Goal: Task Accomplishment & Management: Manage account settings

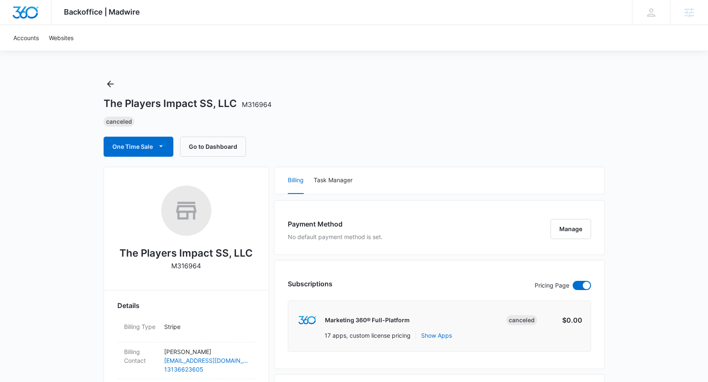
click at [30, 9] on img "Dashboard" at bounding box center [25, 12] width 27 height 13
click at [17, 13] on img "Dashboard" at bounding box center [25, 12] width 27 height 13
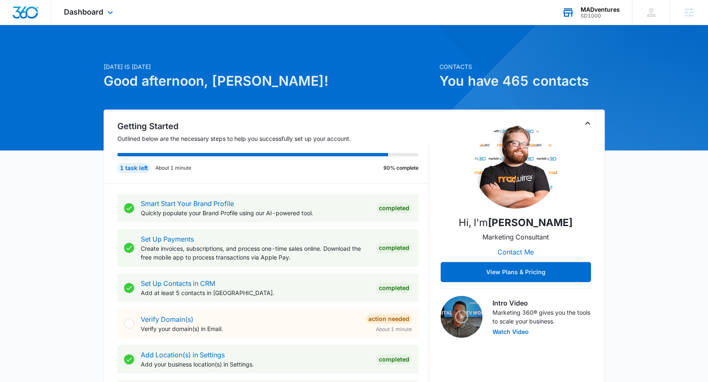
click at [588, 14] on div "SD1000" at bounding box center [600, 16] width 39 height 6
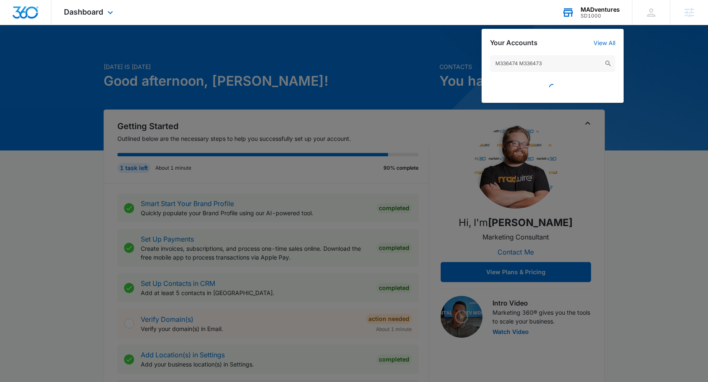
drag, startPoint x: 528, startPoint y: 64, endPoint x: 522, endPoint y: 63, distance: 5.9
click at [521, 63] on input "M336474 M336473" at bounding box center [552, 63] width 125 height 17
type input "M336474"
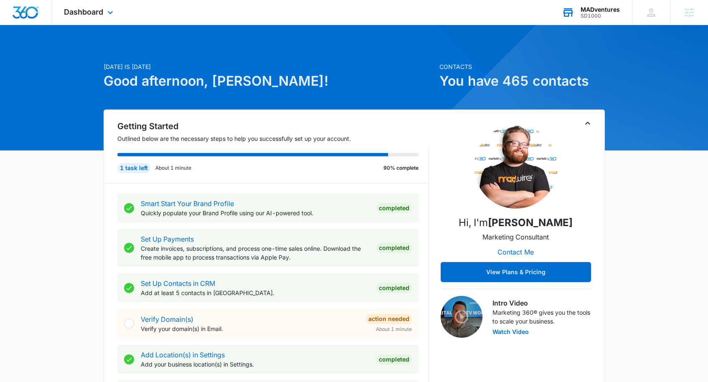
click at [595, 13] on div "SD1000" at bounding box center [600, 16] width 39 height 6
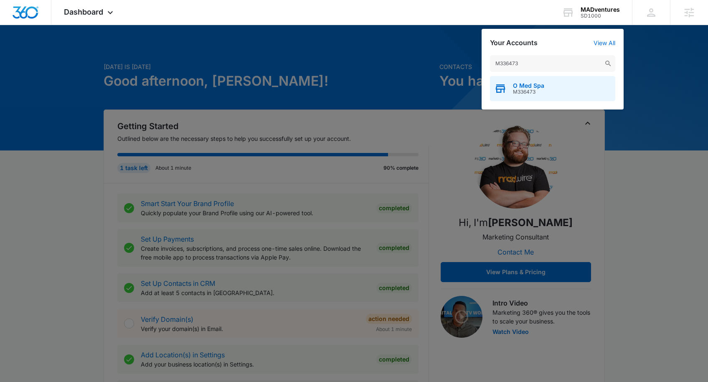
type input "M336473"
drag, startPoint x: 551, startPoint y: 91, endPoint x: 557, endPoint y: 89, distance: 6.6
click at [551, 91] on div "O Med Spa M336473" at bounding box center [552, 88] width 125 height 25
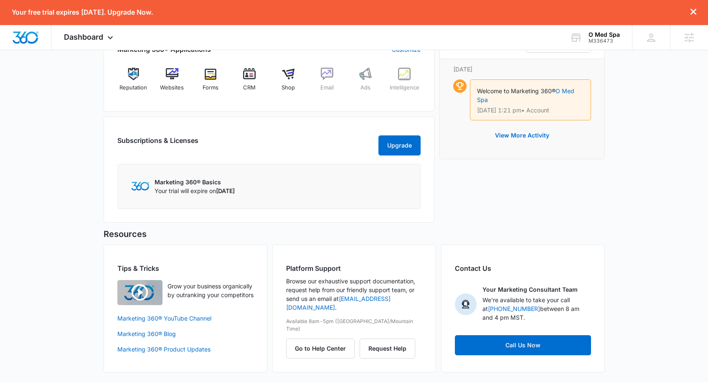
scroll to position [180, 0]
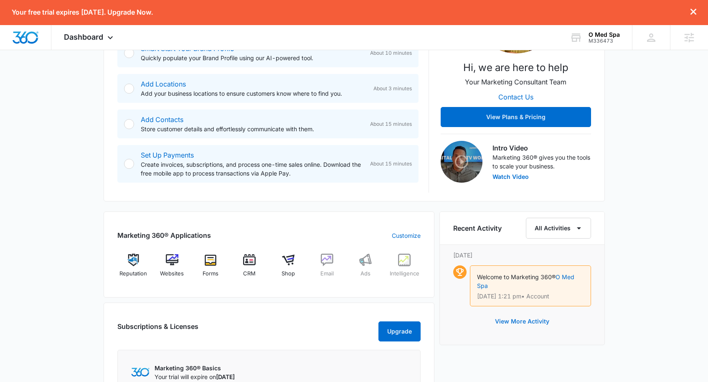
click at [539, 321] on button "View More Activity" at bounding box center [522, 321] width 71 height 20
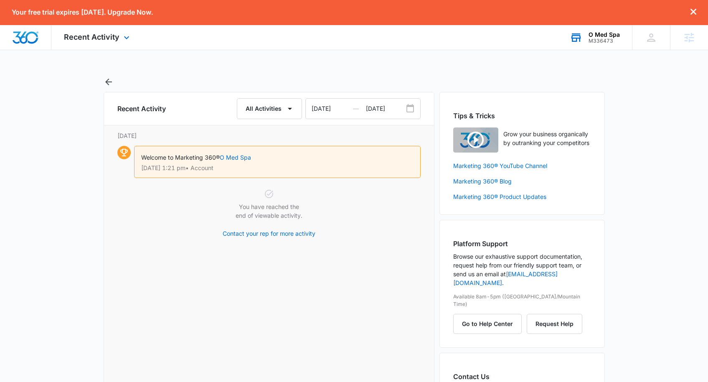
click at [600, 40] on div "M336473" at bounding box center [604, 41] width 31 height 6
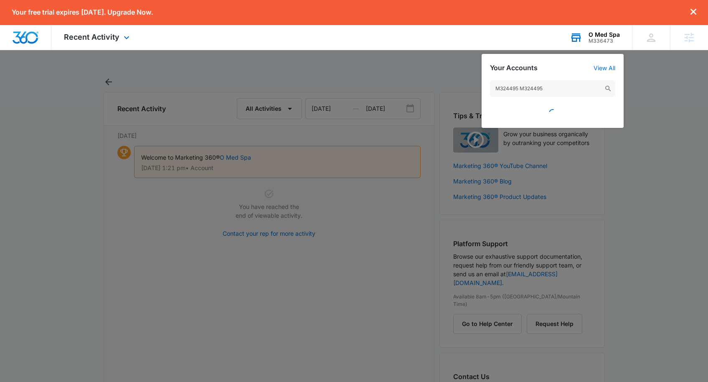
drag, startPoint x: 562, startPoint y: 87, endPoint x: 521, endPoint y: 87, distance: 41.4
click at [521, 88] on input "M324495 M324495" at bounding box center [552, 88] width 125 height 17
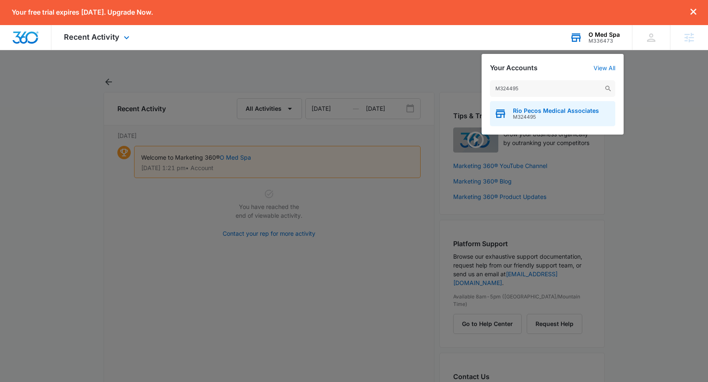
type input "M324495"
click at [568, 116] on span "M324495" at bounding box center [556, 117] width 86 height 6
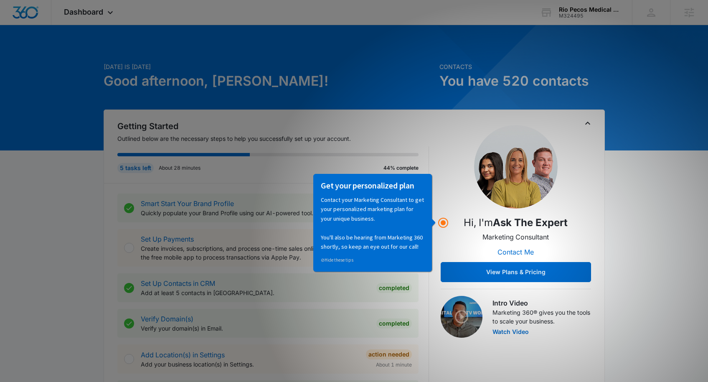
click at [357, 89] on h1 "Good afternoon, Patrick!" at bounding box center [269, 81] width 331 height 20
click at [589, 114] on div "Getting Started Outlined below are the necessary steps to help you successfully…" at bounding box center [354, 321] width 501 height 425
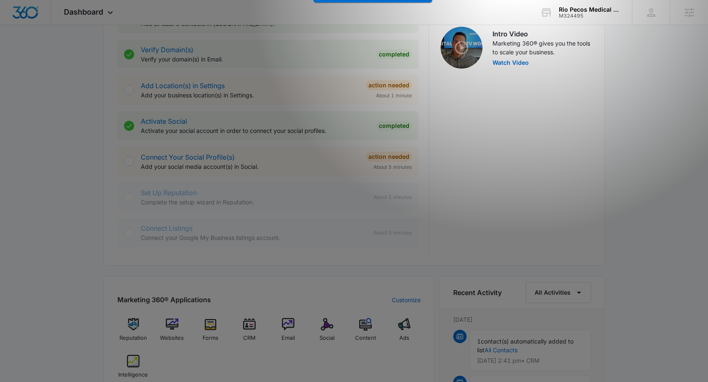
scroll to position [594, 0]
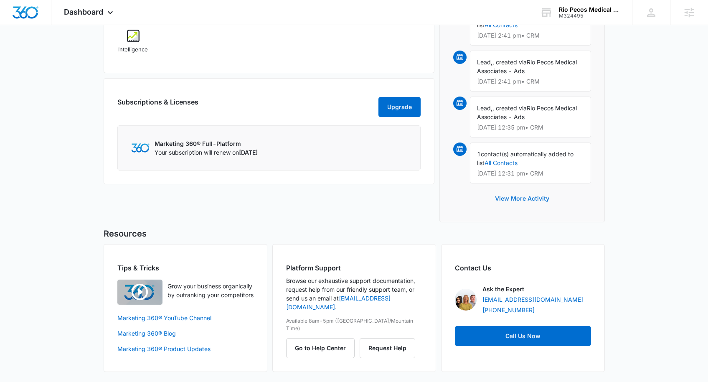
click at [522, 199] on button "View More Activity" at bounding box center [522, 198] width 71 height 20
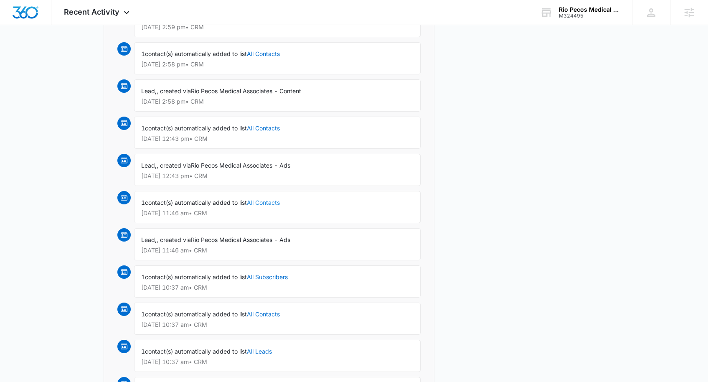
scroll to position [929, 0]
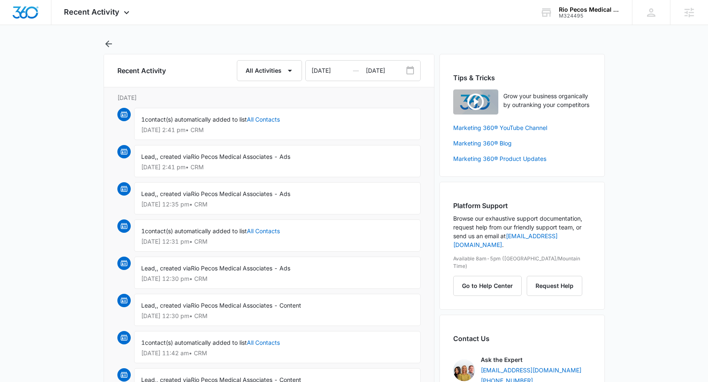
scroll to position [0, 0]
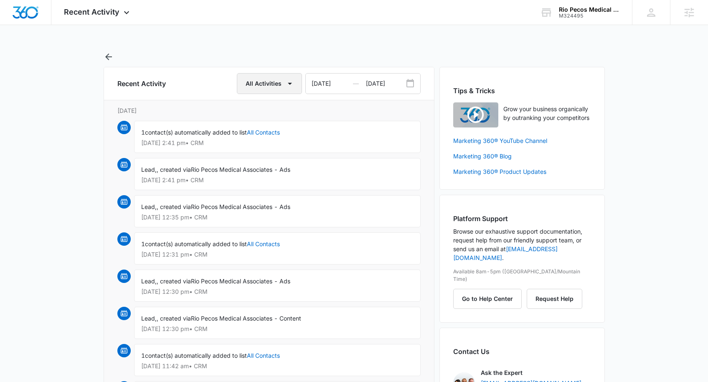
click at [268, 90] on button "All Activities" at bounding box center [269, 83] width 65 height 21
click at [282, 120] on button "Account" at bounding box center [269, 123] width 63 height 13
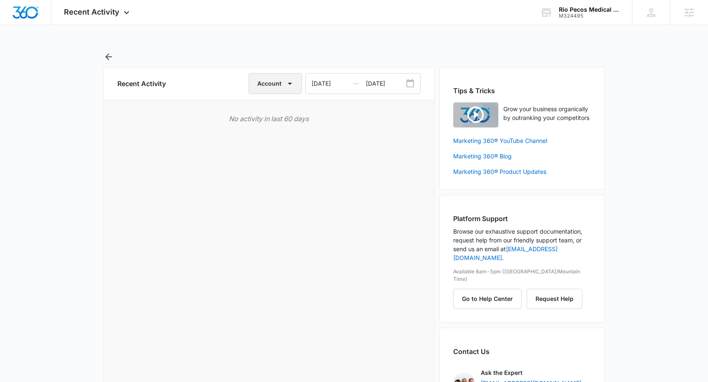
click at [288, 81] on icon "button" at bounding box center [290, 84] width 10 height 10
click at [281, 134] on div "Billing" at bounding box center [275, 136] width 33 height 6
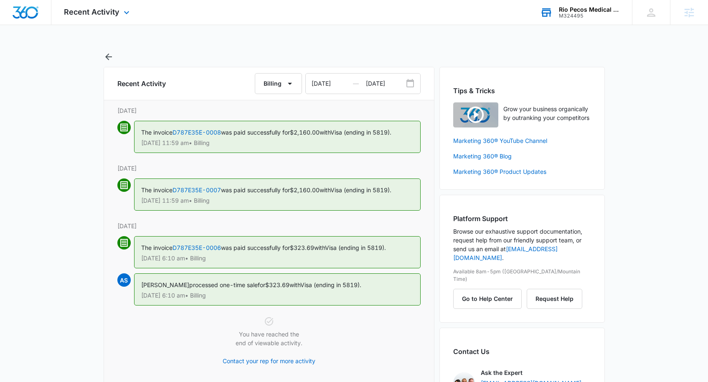
click at [587, 16] on div "M324495" at bounding box center [589, 16] width 61 height 6
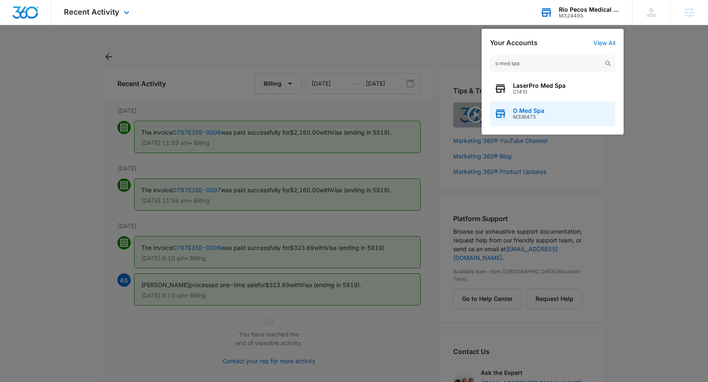
type input "o med spa"
click at [534, 109] on span "O Med Spa" at bounding box center [528, 110] width 31 height 7
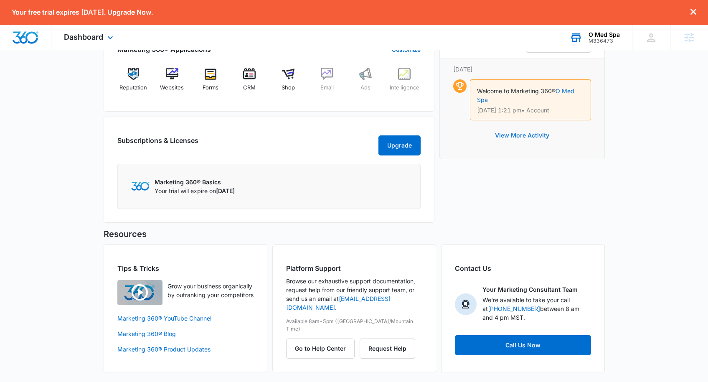
click at [536, 137] on button "View More Activity" at bounding box center [522, 135] width 71 height 20
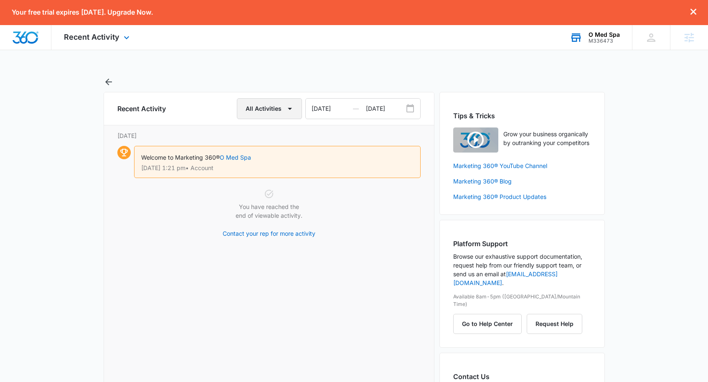
click at [285, 106] on icon "button" at bounding box center [290, 109] width 10 height 10
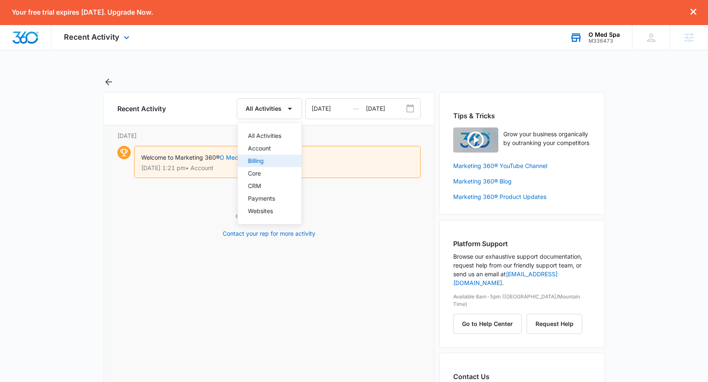
click at [276, 158] on div "Billing" at bounding box center [264, 161] width 33 height 6
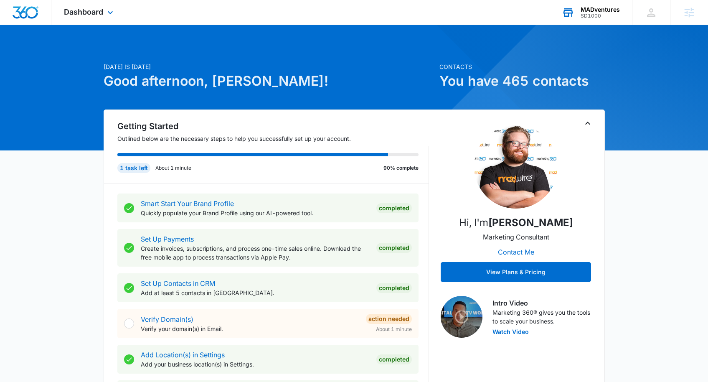
click at [592, 11] on div "MADventures" at bounding box center [600, 9] width 39 height 7
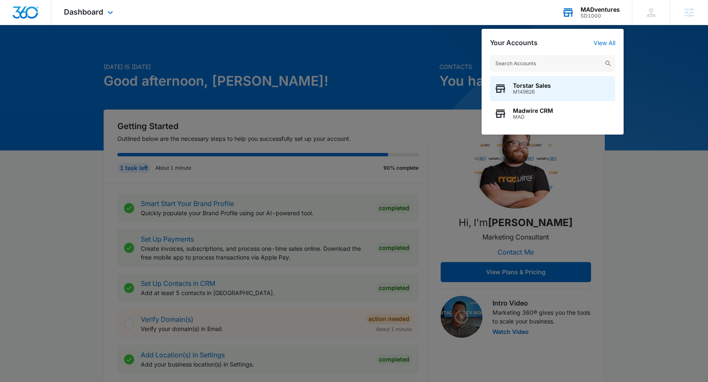
type input "M336473"
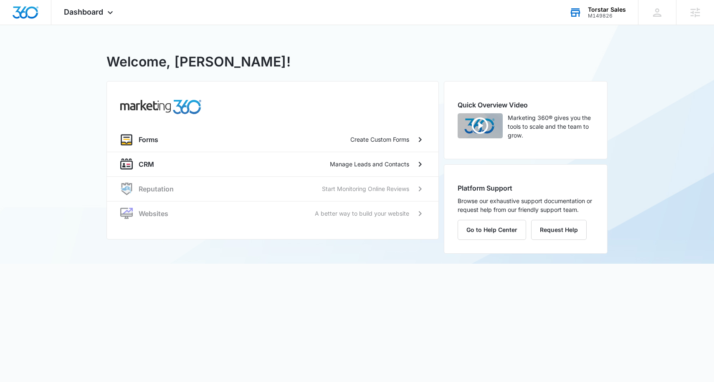
drag, startPoint x: 609, startPoint y: 15, endPoint x: 605, endPoint y: 18, distance: 4.8
click at [609, 15] on div "M149826" at bounding box center [607, 16] width 38 height 6
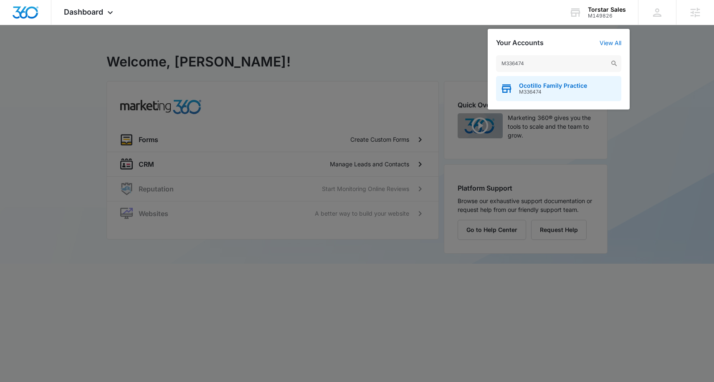
type input "M336474"
click at [566, 93] on span "M336474" at bounding box center [553, 92] width 68 height 6
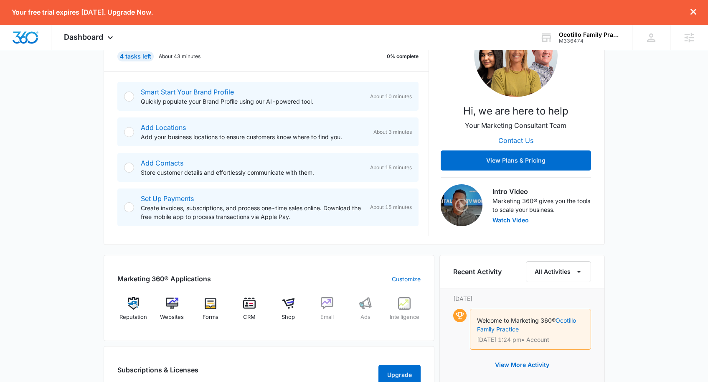
scroll to position [366, 0]
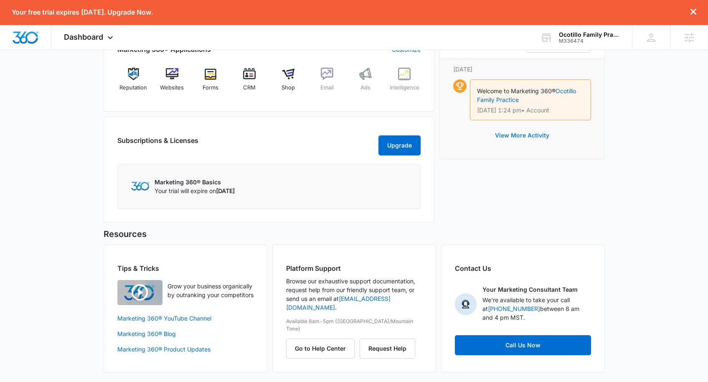
click at [526, 134] on button "View More Activity" at bounding box center [522, 135] width 71 height 20
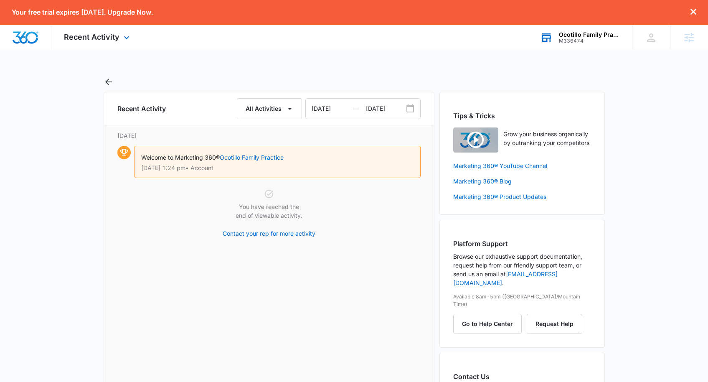
click at [579, 37] on div "Ocotillo Family Practice" at bounding box center [589, 34] width 61 height 7
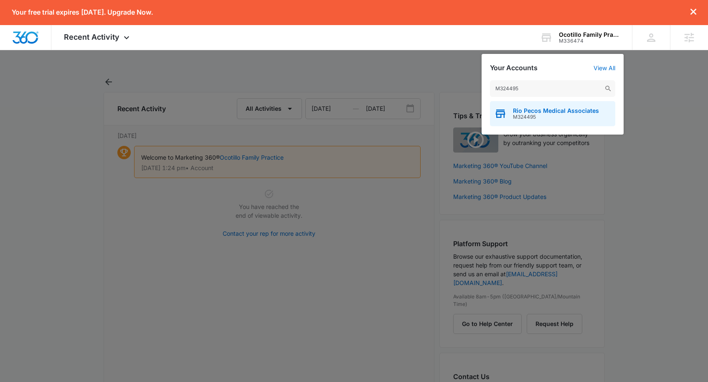
type input "M324495"
click at [547, 114] on span "Rio Pecos Medical Associates" at bounding box center [556, 110] width 86 height 7
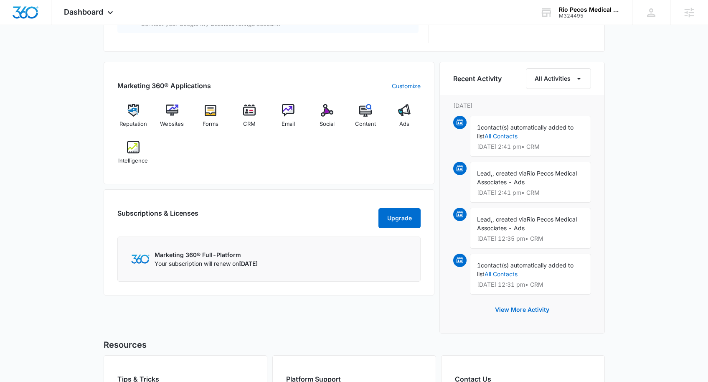
scroll to position [497, 0]
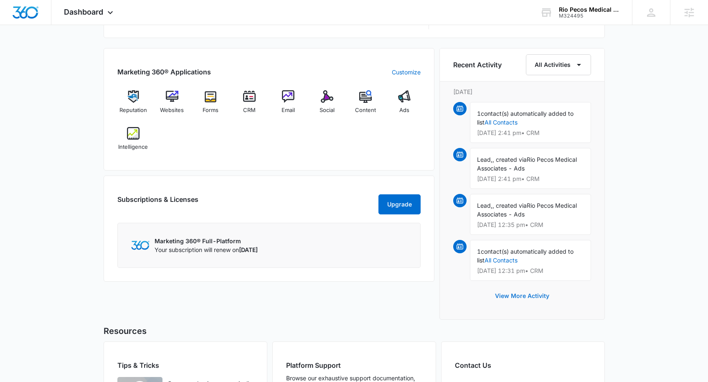
click at [520, 295] on button "View More Activity" at bounding box center [522, 296] width 71 height 20
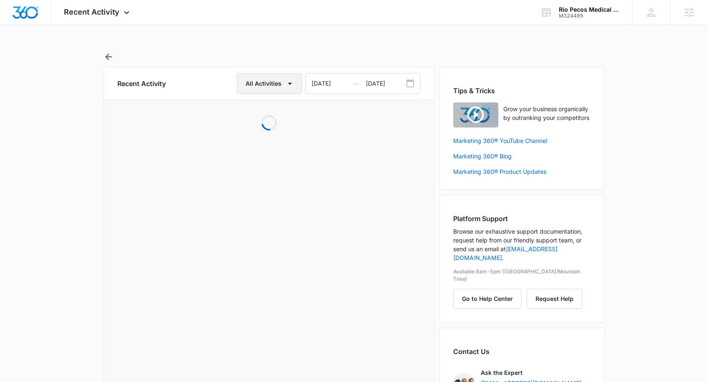
click at [274, 89] on button "All Activities" at bounding box center [269, 83] width 65 height 21
click at [277, 133] on div "Billing" at bounding box center [264, 136] width 33 height 6
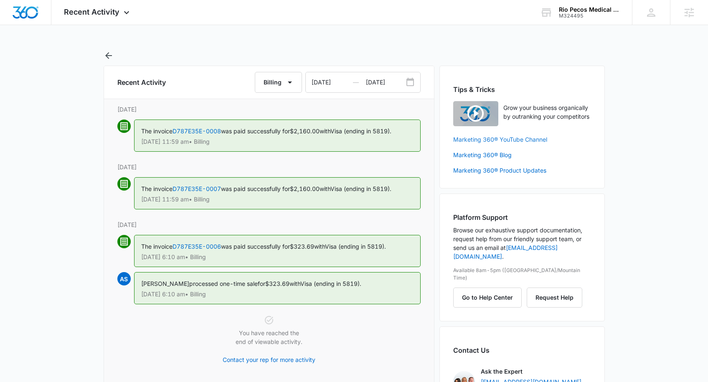
scroll to position [2, 0]
